Goal: Obtain resource: Download file/media

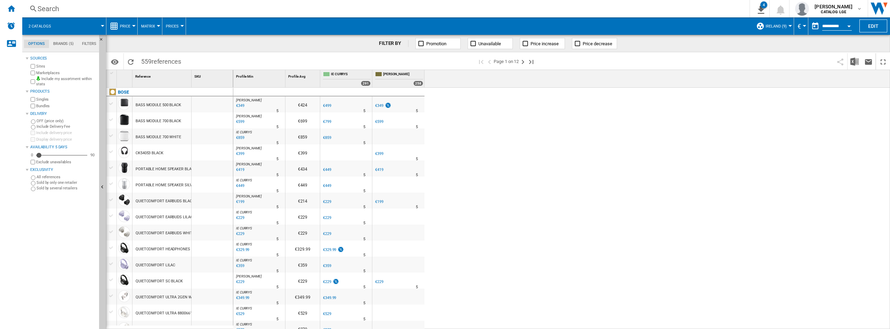
click at [9, 8] on ng-md-icon "Home" at bounding box center [11, 8] width 8 height 8
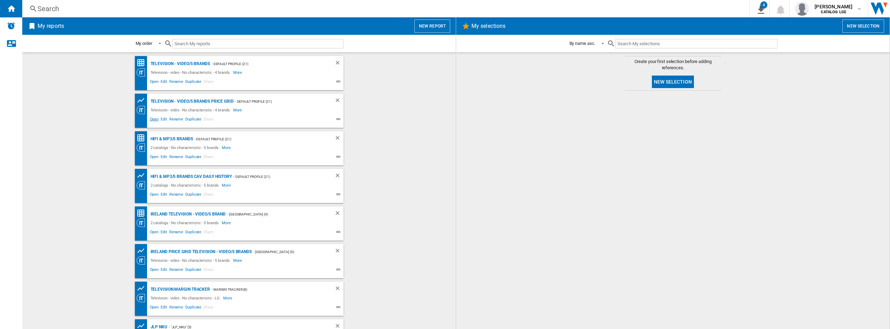
click at [151, 121] on span "Open" at bounding box center [154, 120] width 11 height 8
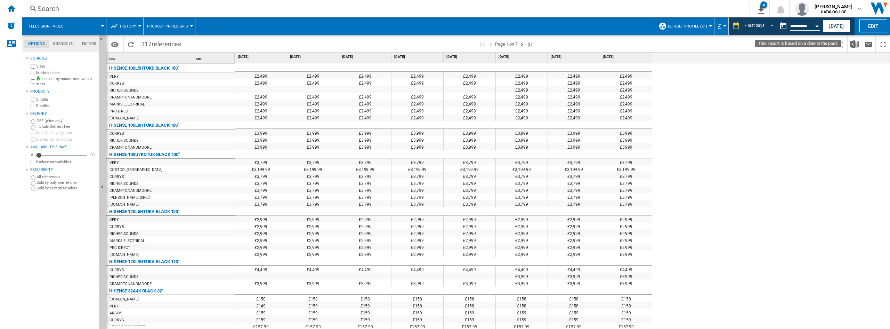
click at [817, 24] on button "Open calendar" at bounding box center [817, 25] width 13 height 13
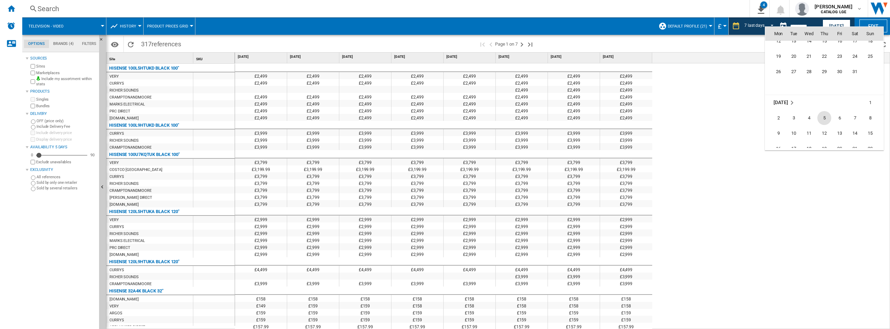
scroll to position [2216, 0]
click at [825, 75] on span "15" at bounding box center [825, 76] width 14 height 14
type input "**********"
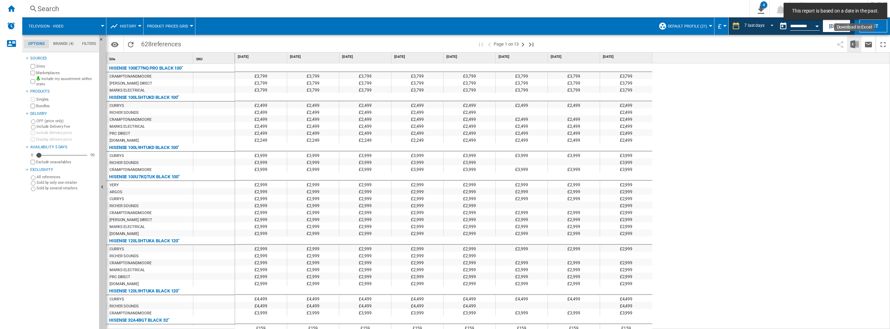
click at [854, 45] on img "Download in Excel" at bounding box center [855, 44] width 8 height 8
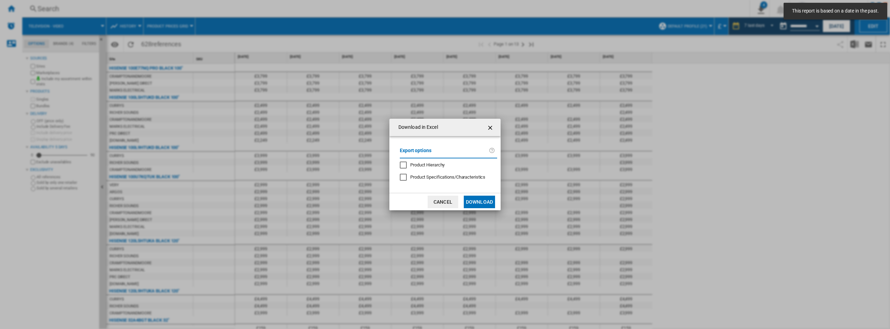
click at [481, 197] on button "Download" at bounding box center [479, 201] width 31 height 13
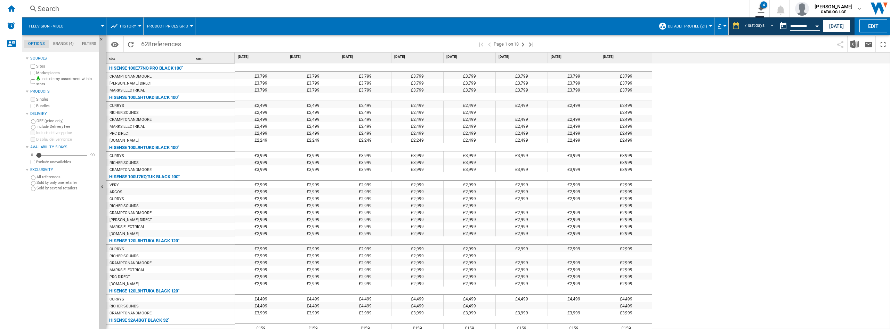
click at [480, 200] on div "£2,999" at bounding box center [470, 197] width 52 height 7
click at [812, 30] on button "Open calendar" at bounding box center [817, 25] width 13 height 13
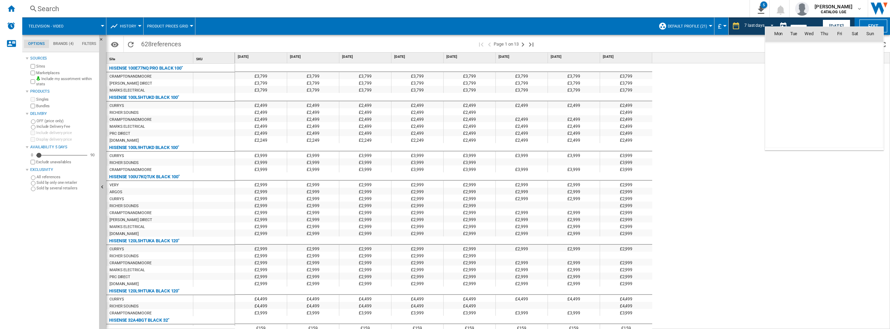
scroll to position [2212, 0]
click at [579, 130] on div at bounding box center [445, 164] width 890 height 329
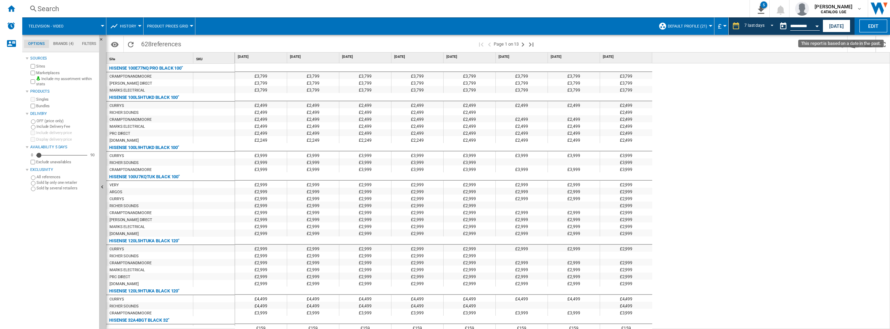
click at [818, 23] on button "Open calendar" at bounding box center [817, 25] width 13 height 13
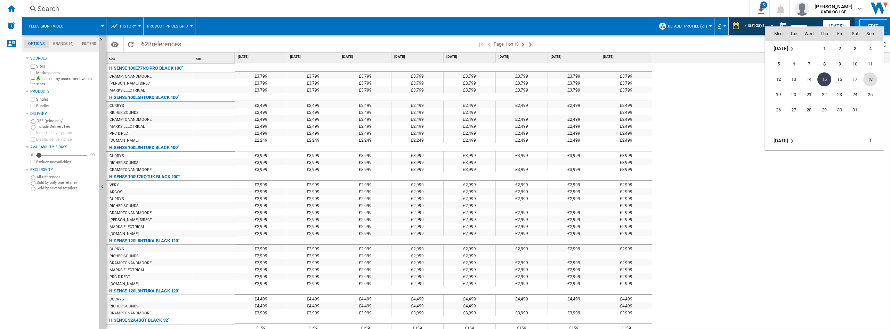
click at [869, 78] on span "18" at bounding box center [871, 79] width 14 height 14
type input "**********"
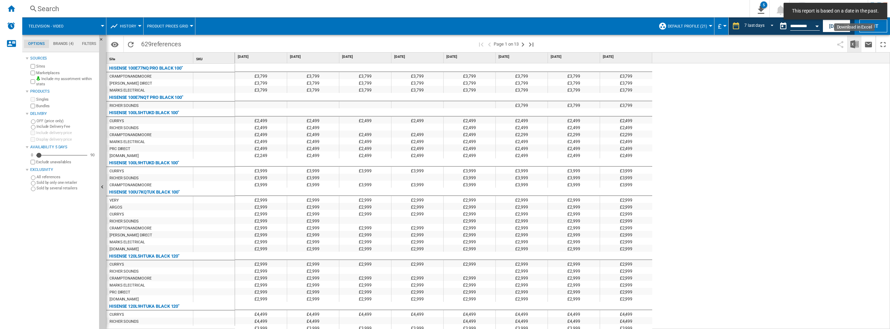
click at [854, 49] on button "Download in Excel" at bounding box center [855, 44] width 14 height 16
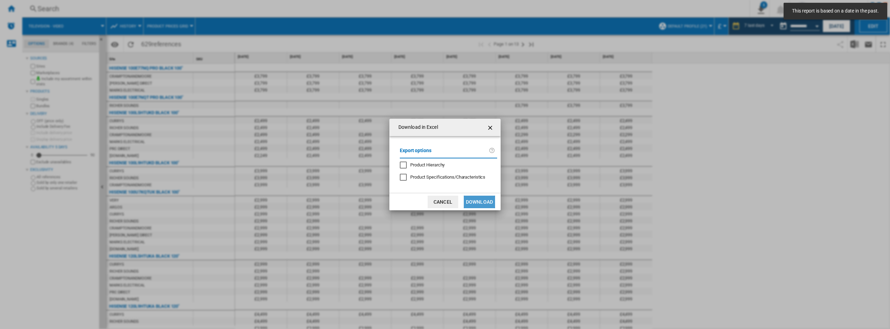
click at [478, 199] on button "Download" at bounding box center [479, 201] width 31 height 13
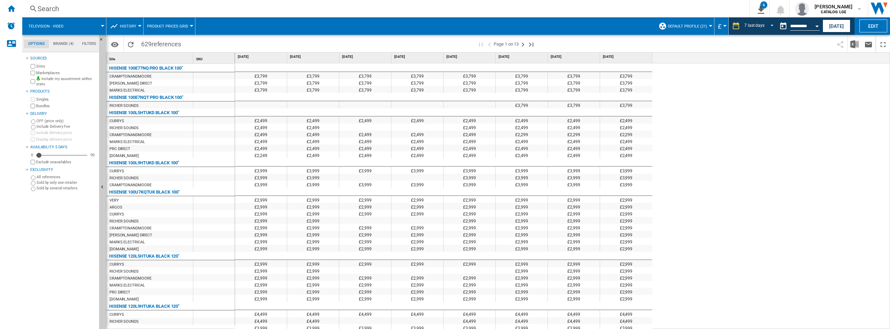
click at [809, 24] on input "**********" at bounding box center [806, 27] width 30 height 6
click at [820, 29] on button "Open calendar" at bounding box center [817, 25] width 13 height 13
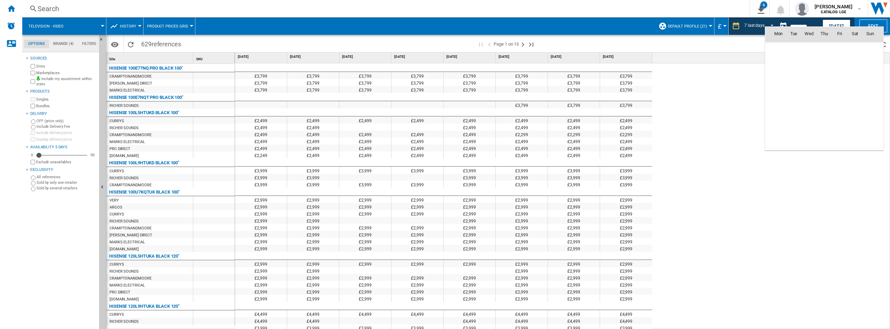
scroll to position [2212, 0]
click at [710, 155] on div at bounding box center [445, 164] width 890 height 329
